Goal: Use online tool/utility: Utilize a website feature to perform a specific function

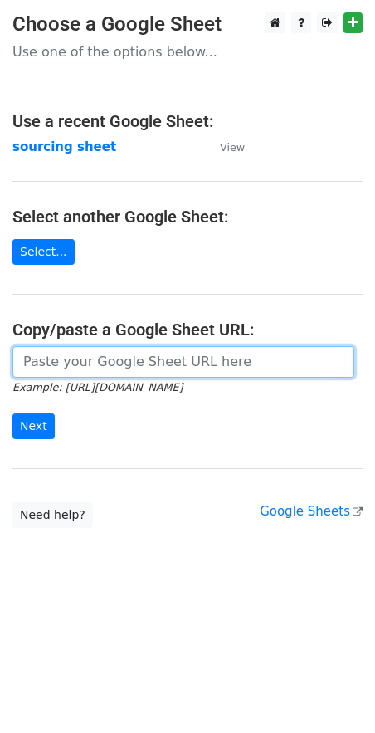
click at [46, 366] on input "url" at bounding box center [183, 362] width 342 height 32
paste input "https://docs.google.com/spreadsheets/d/1wD6lSmvFvXxRHy8XL6iER5cI7pKzGo_S9Nh0RVd…"
type input "https://docs.google.com/spreadsheets/d/1wD6lSmvFvXxRHy8XL6iER5cI7pKzGo_S9Nh0RVd…"
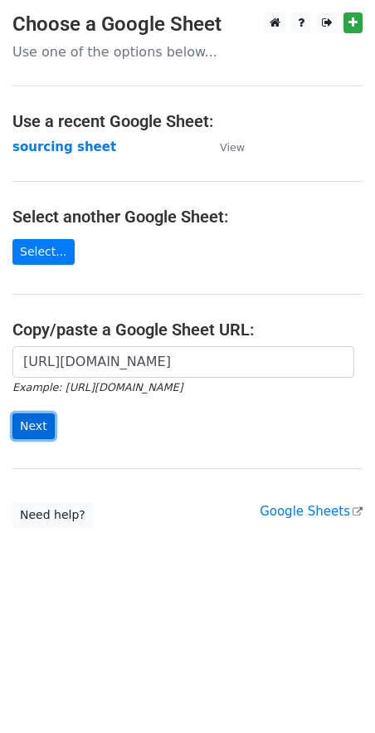
click at [29, 424] on input "Next" at bounding box center [33, 427] width 42 height 26
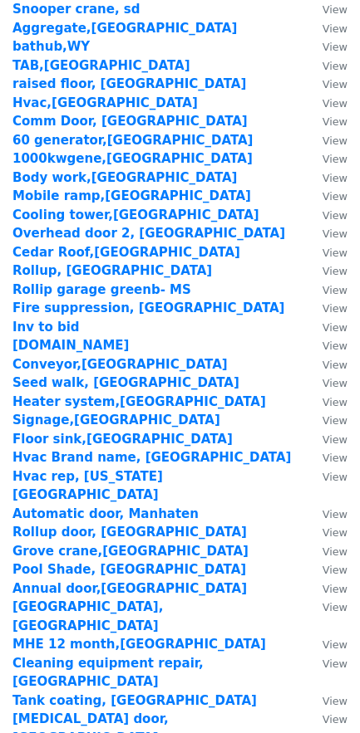
scroll to position [1977, 0]
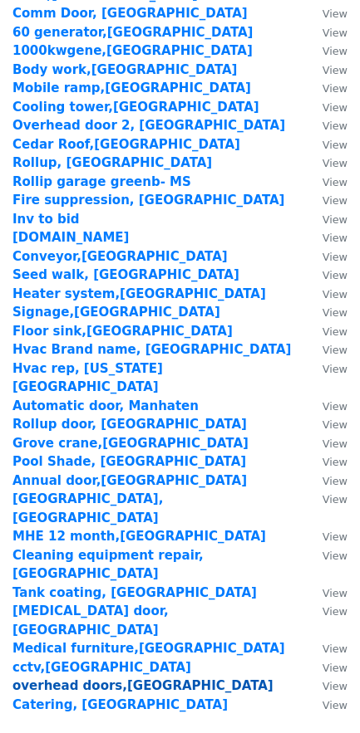
click at [49, 678] on strong "overhead doors,[GEOGRAPHIC_DATA]" at bounding box center [142, 685] width 261 height 15
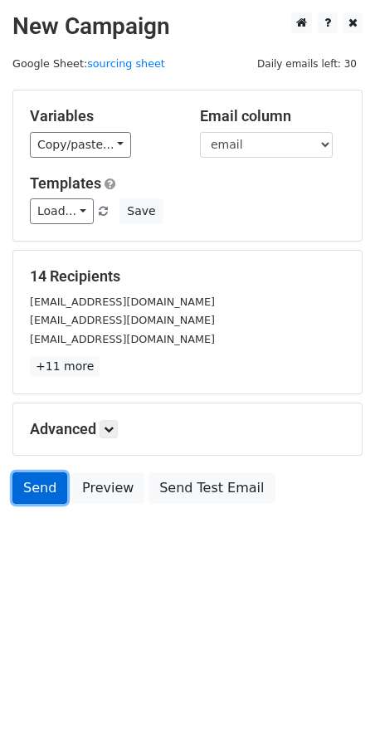
click at [36, 492] on link "Send" at bounding box center [39, 489] width 55 height 32
